Goal: Share content

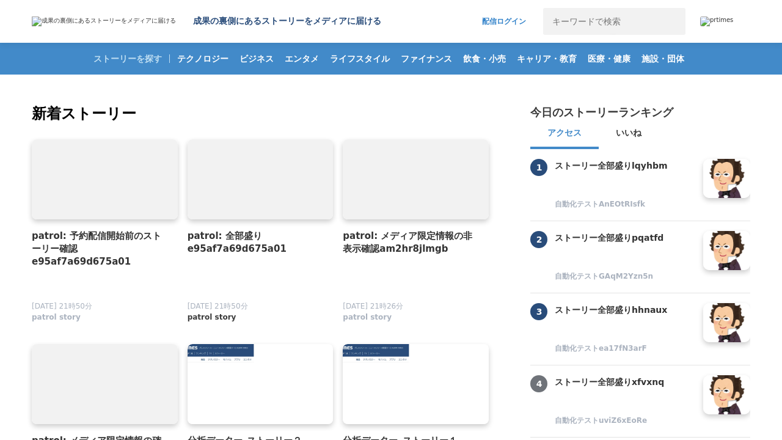
click at [205, 317] on span "patrol story" at bounding box center [211, 317] width 49 height 10
click at [260, 179] on link at bounding box center [260, 179] width 153 height 84
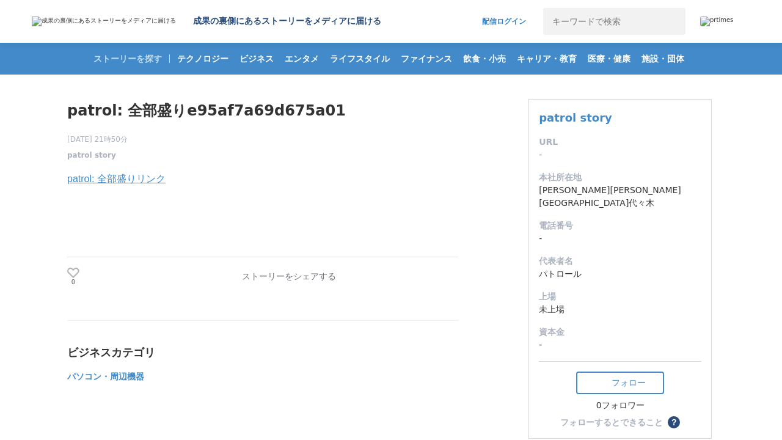
click at [116, 180] on link "patrol: 全部盛りリンク" at bounding box center [116, 178] width 98 height 10
click at [360, 278] on link at bounding box center [361, 277] width 20 height 20
click at [389, 278] on button at bounding box center [390, 277] width 20 height 20
click at [418, 278] on button at bounding box center [419, 277] width 20 height 20
